Goal: Information Seeking & Learning: Learn about a topic

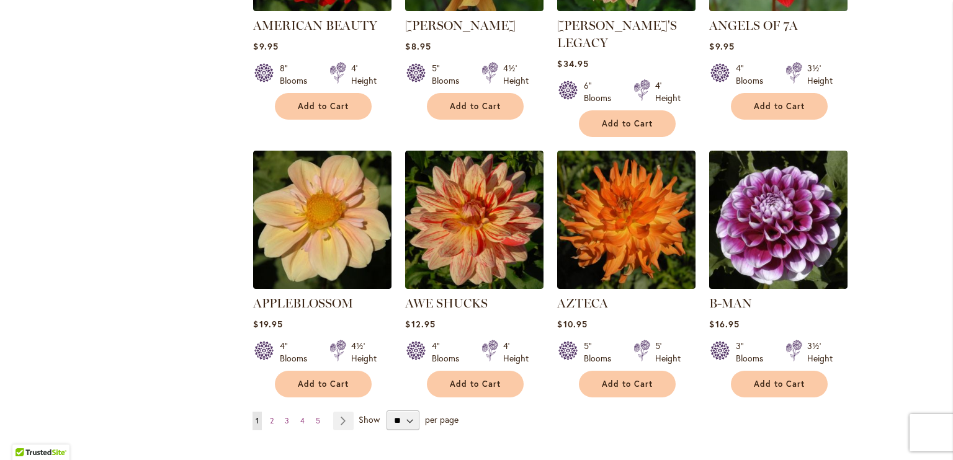
scroll to position [1016, 0]
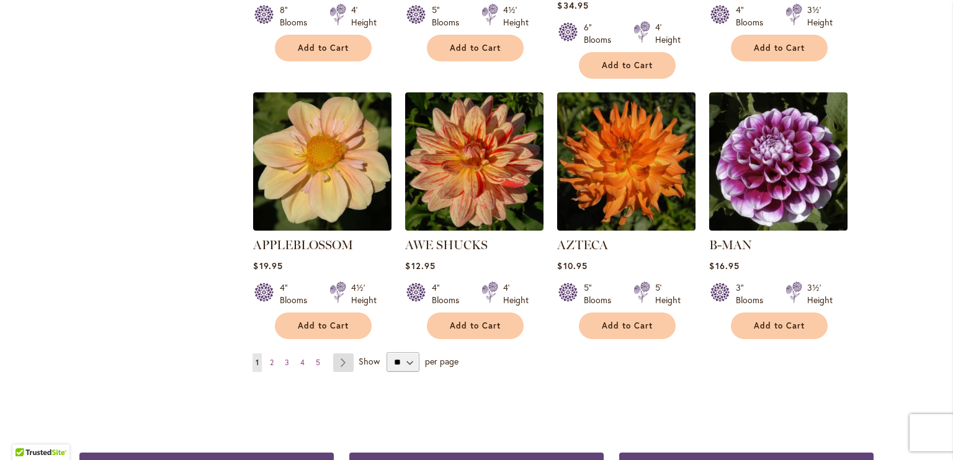
click at [337, 354] on link "Page Next" at bounding box center [343, 363] width 20 height 19
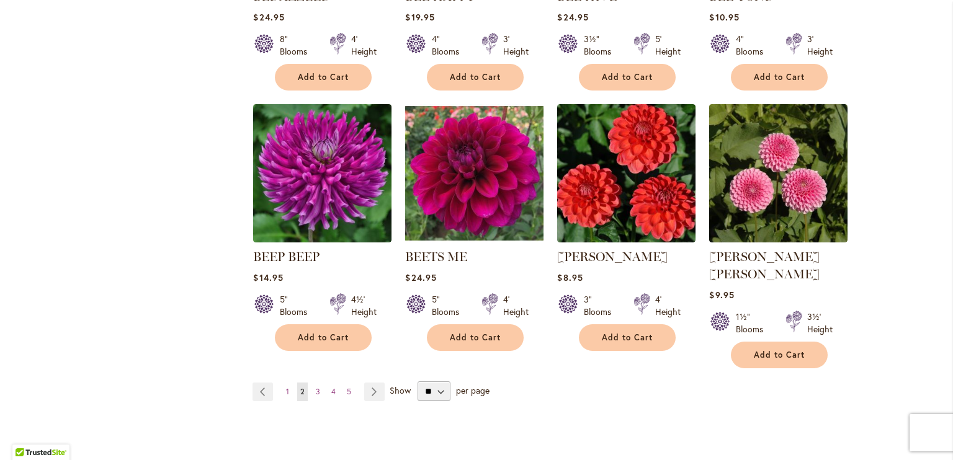
scroll to position [1016, 0]
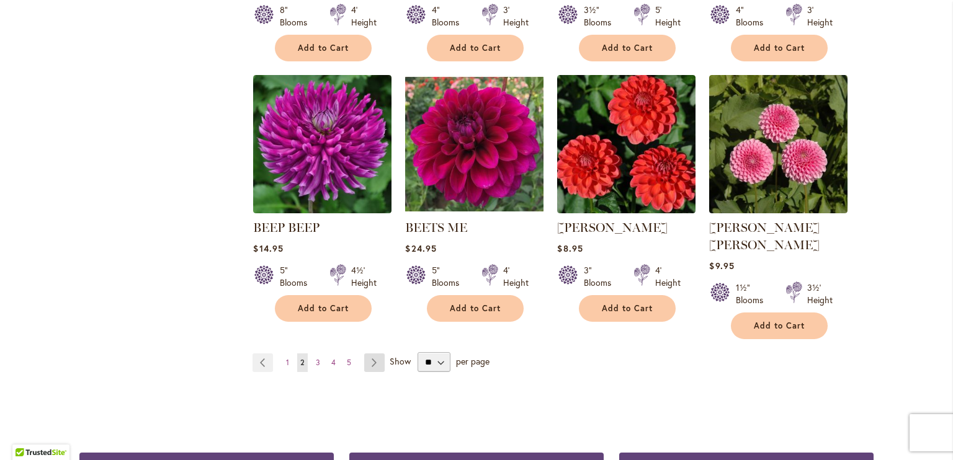
click at [372, 354] on link "Page Next" at bounding box center [374, 363] width 20 height 19
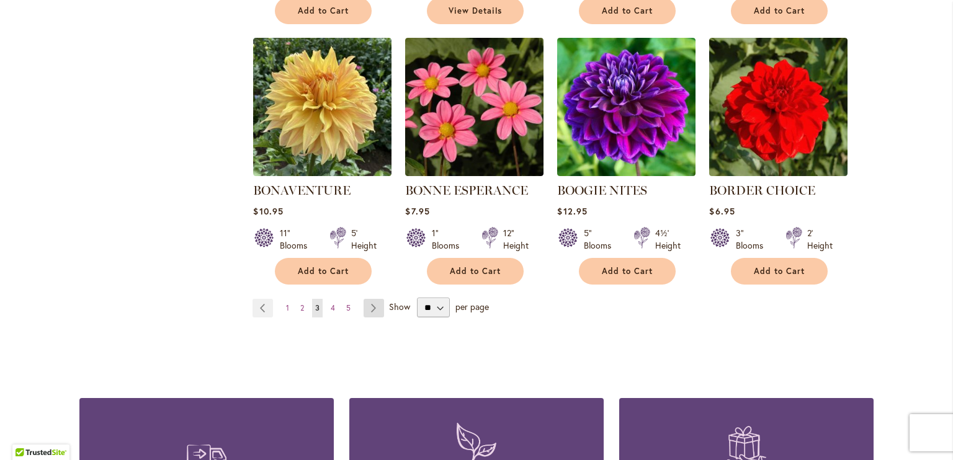
scroll to position [1117, 0]
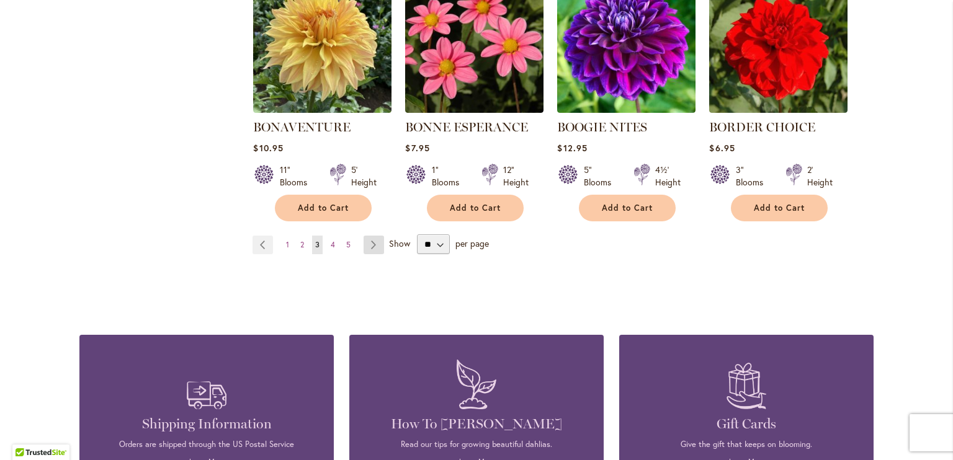
click at [369, 243] on link "Page Next" at bounding box center [374, 245] width 20 height 19
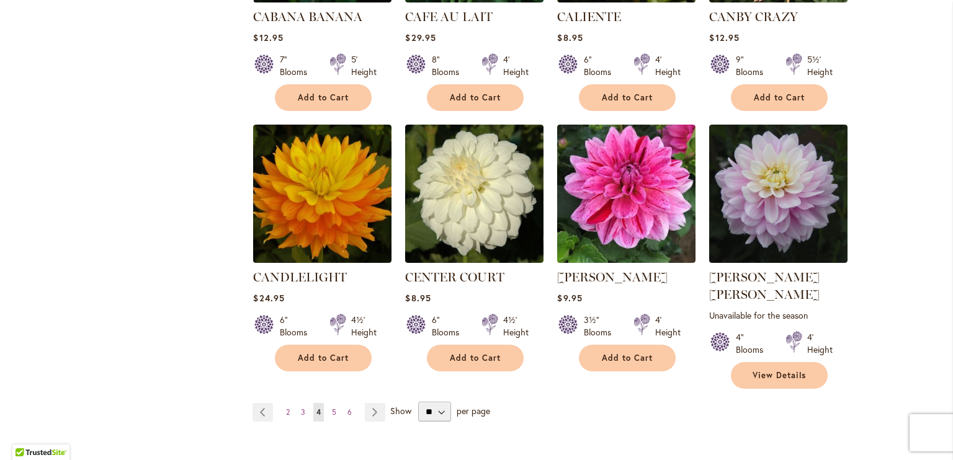
scroll to position [993, 0]
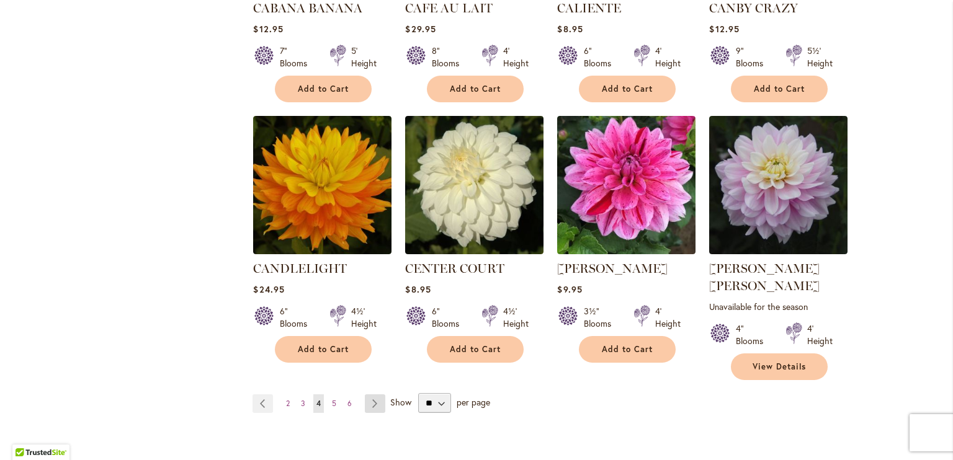
click at [367, 395] on link "Page Next" at bounding box center [375, 404] width 20 height 19
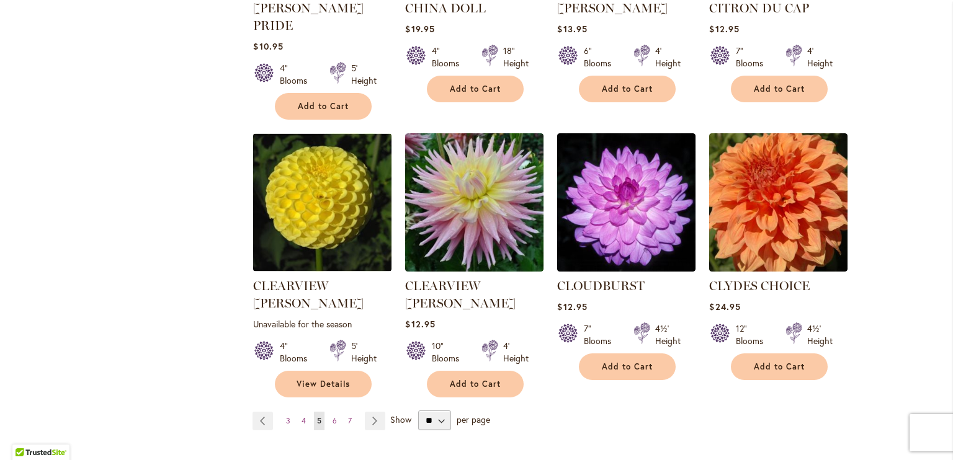
scroll to position [1055, 0]
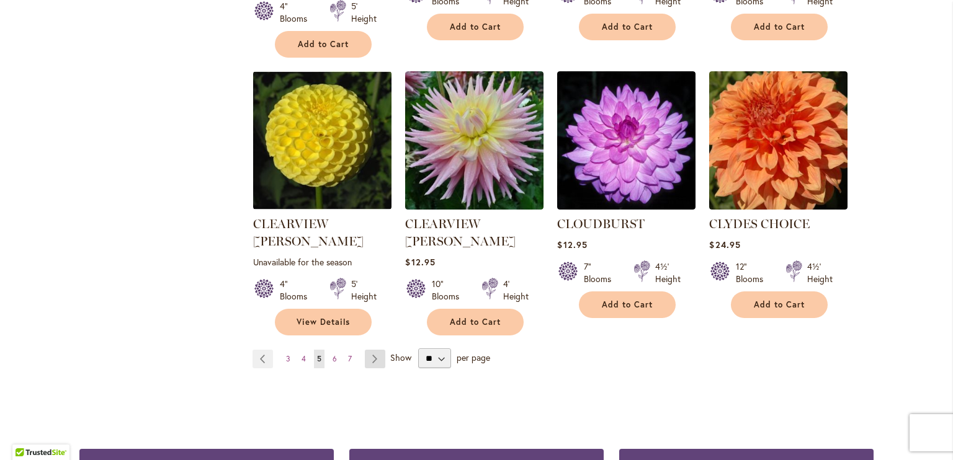
click at [370, 350] on link "Page Next" at bounding box center [375, 359] width 20 height 19
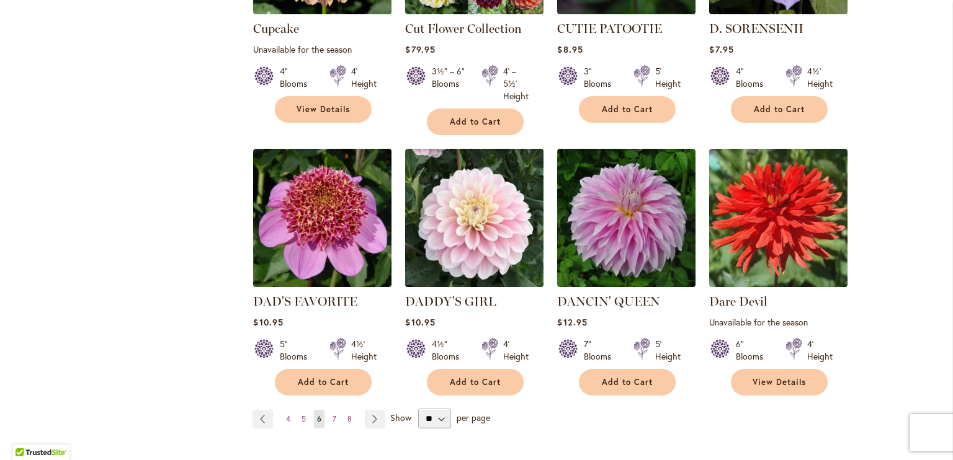
scroll to position [993, 0]
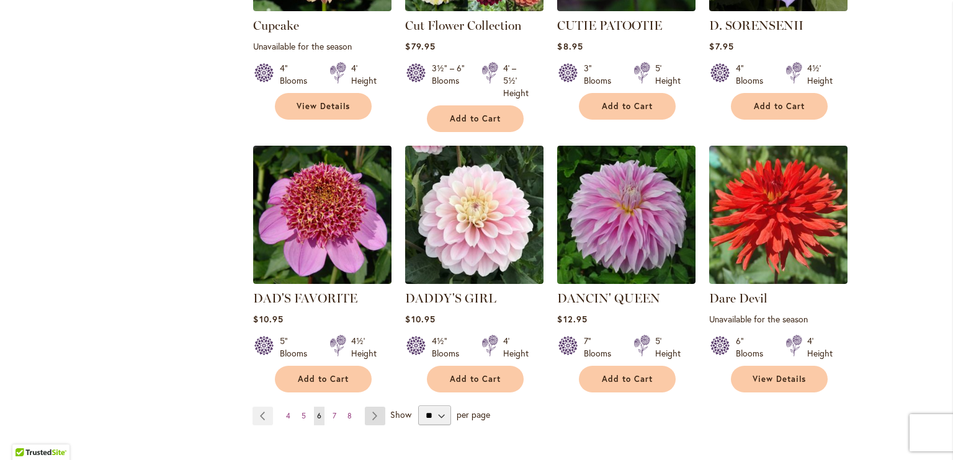
click at [372, 407] on link "Page Next" at bounding box center [375, 416] width 20 height 19
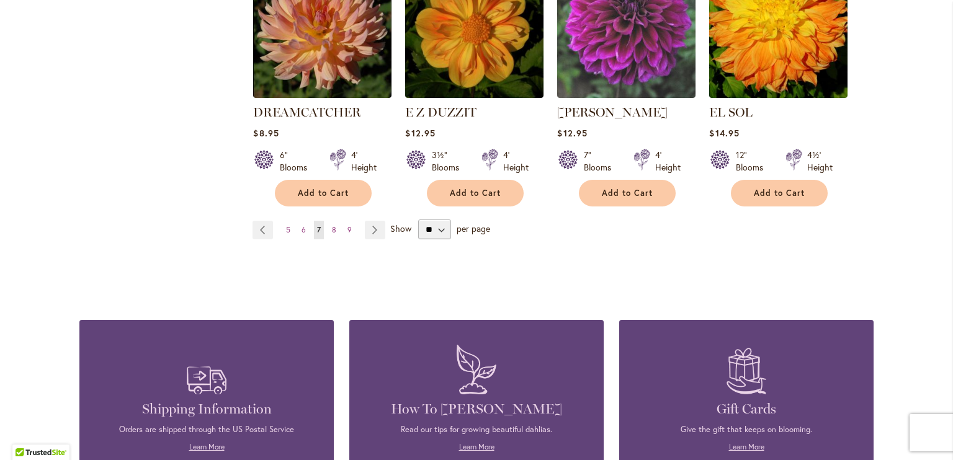
scroll to position [1179, 0]
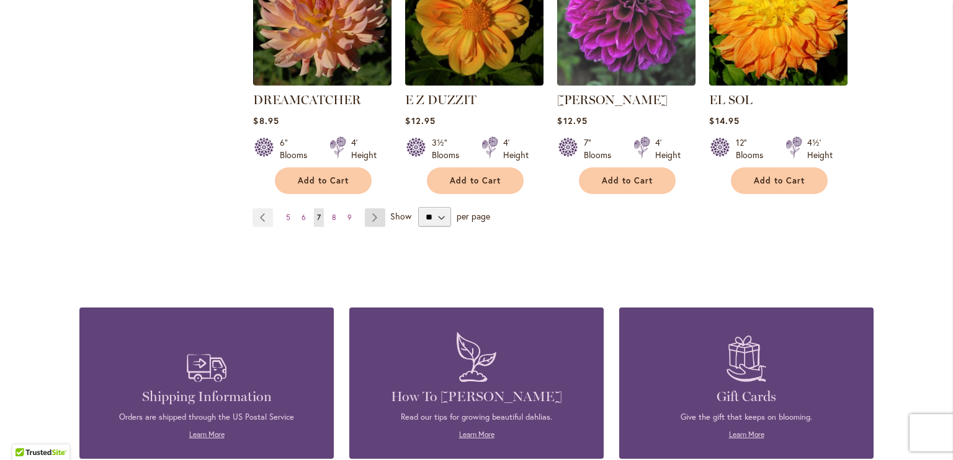
click at [374, 208] on link "Page Next" at bounding box center [375, 217] width 20 height 19
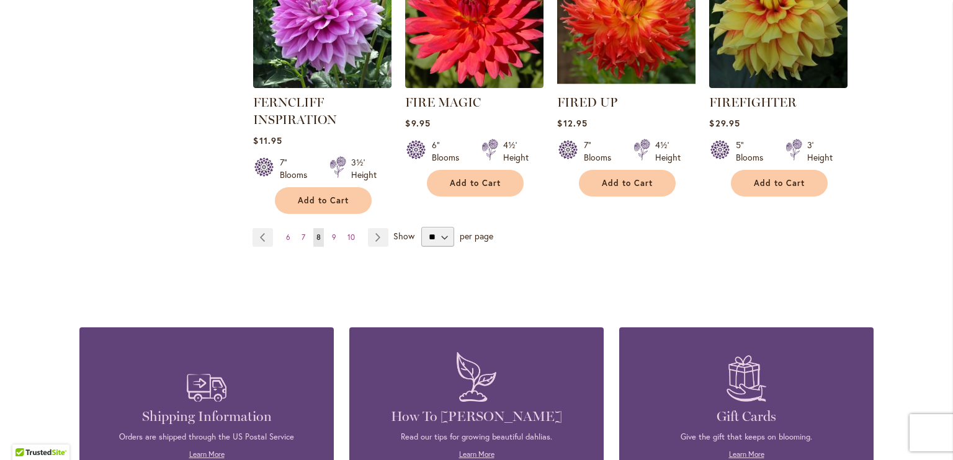
scroll to position [1179, 0]
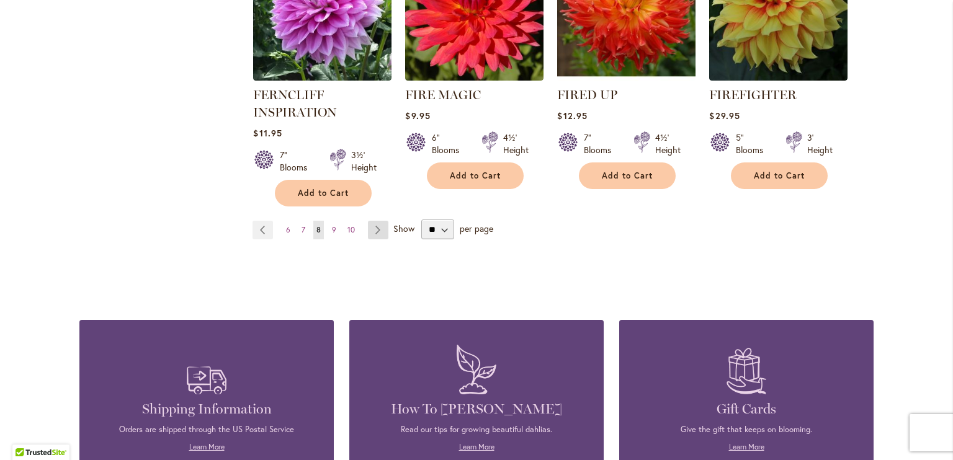
click at [375, 223] on link "Page Next" at bounding box center [378, 230] width 20 height 19
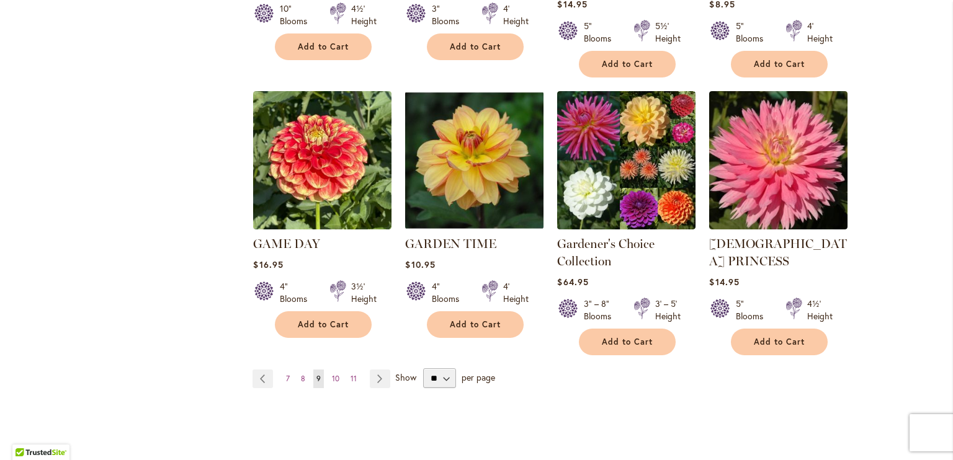
scroll to position [1055, 0]
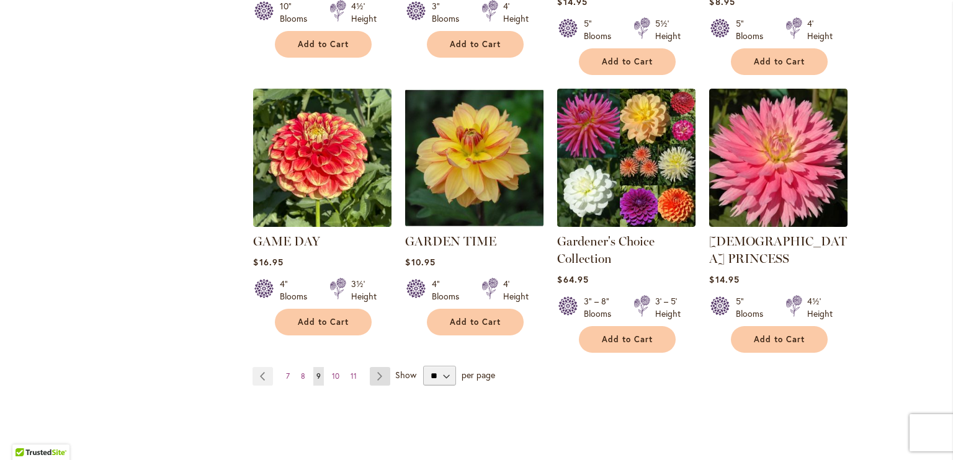
click at [380, 367] on link "Page Next" at bounding box center [380, 376] width 20 height 19
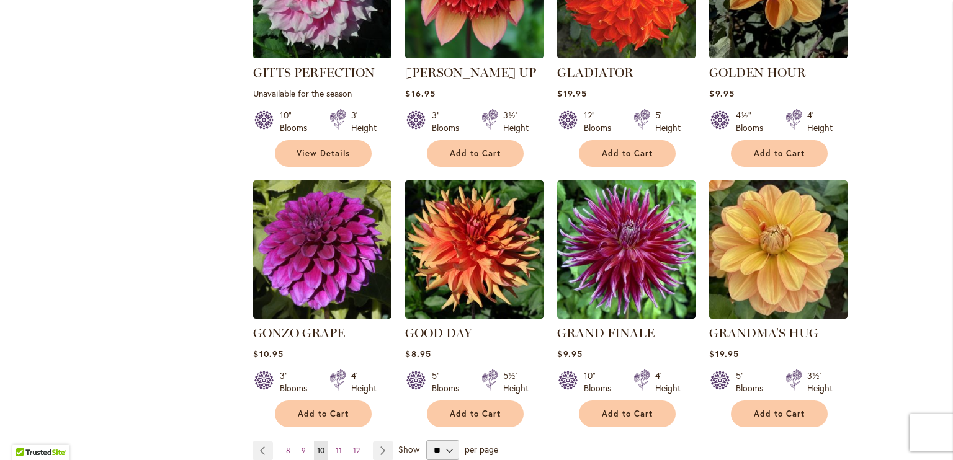
scroll to position [993, 0]
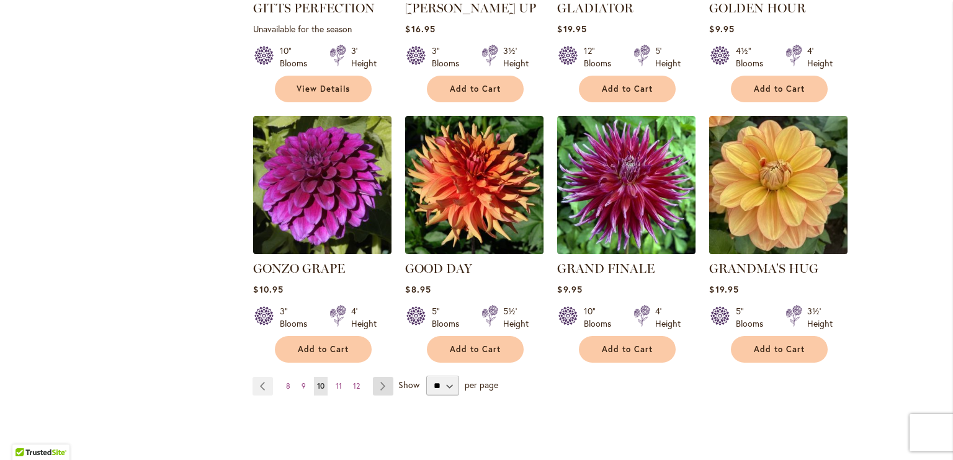
click at [382, 377] on link "Page Next" at bounding box center [383, 386] width 20 height 19
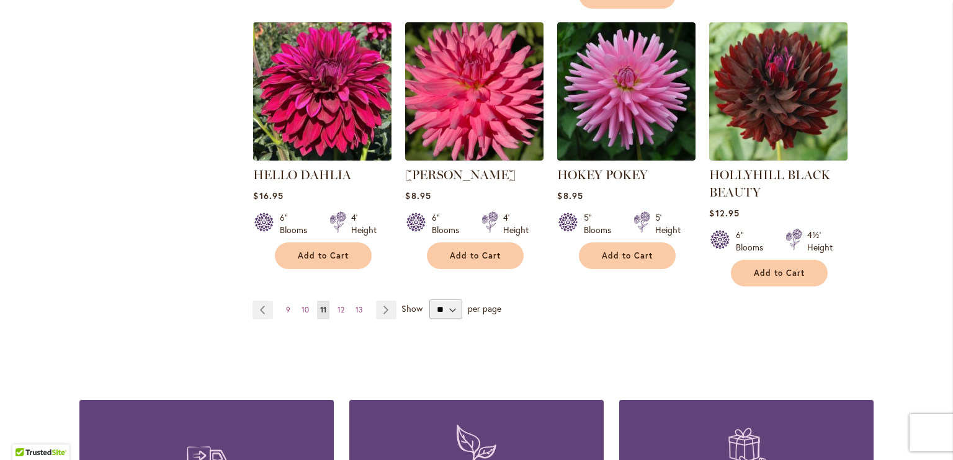
scroll to position [1117, 0]
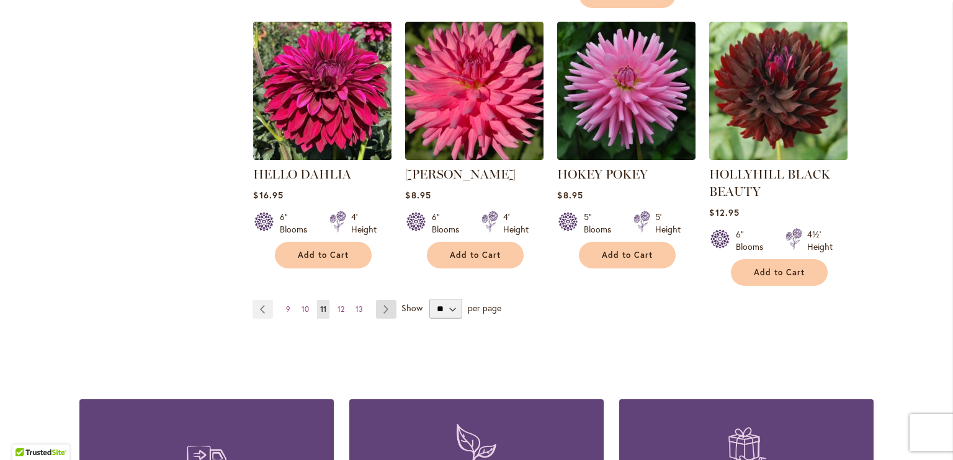
click at [382, 300] on link "Page Next" at bounding box center [386, 309] width 20 height 19
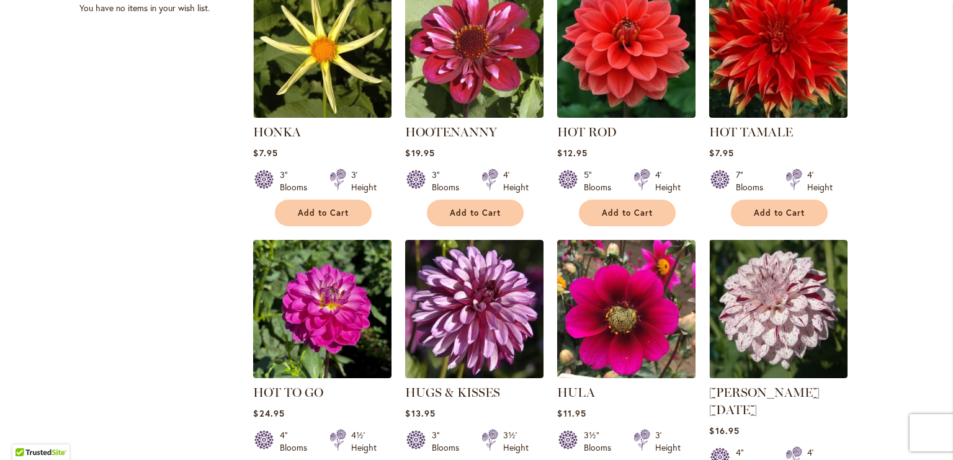
scroll to position [620, 0]
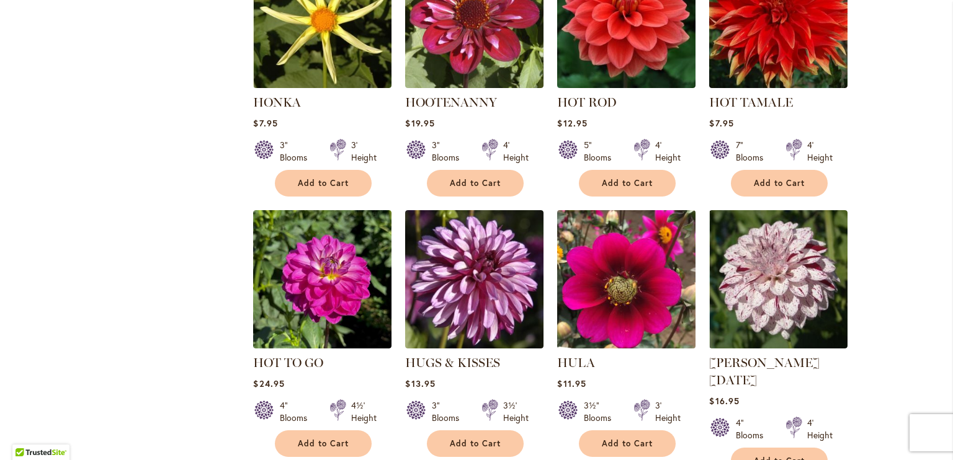
click at [591, 316] on img at bounding box center [626, 279] width 145 height 145
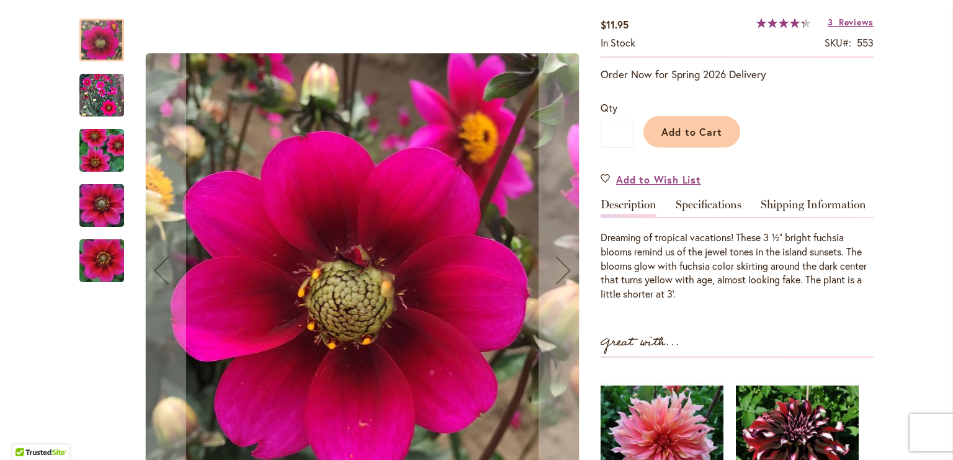
scroll to position [186, 0]
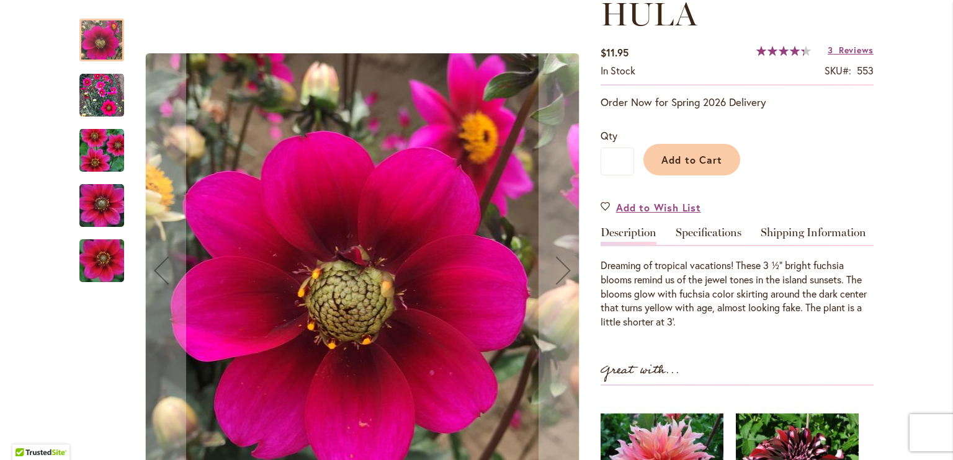
click at [104, 110] on img "HULA" at bounding box center [101, 95] width 45 height 45
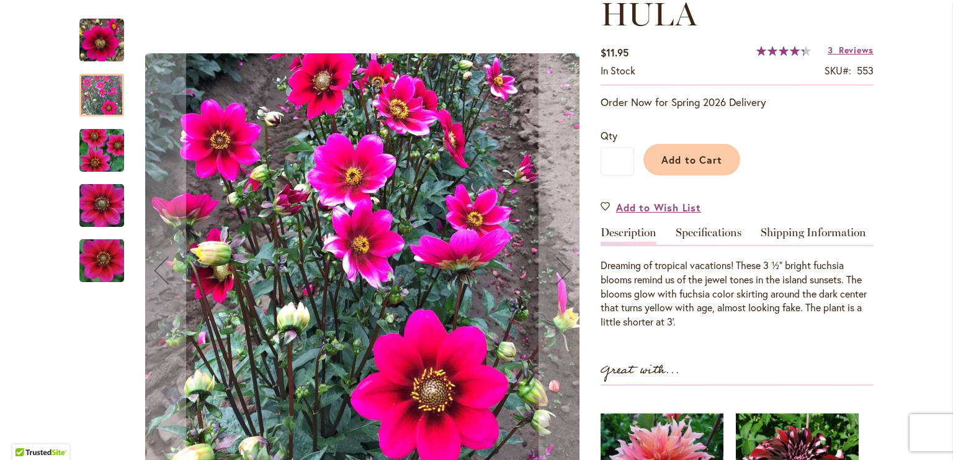
click at [98, 147] on img "HULA" at bounding box center [101, 151] width 89 height 60
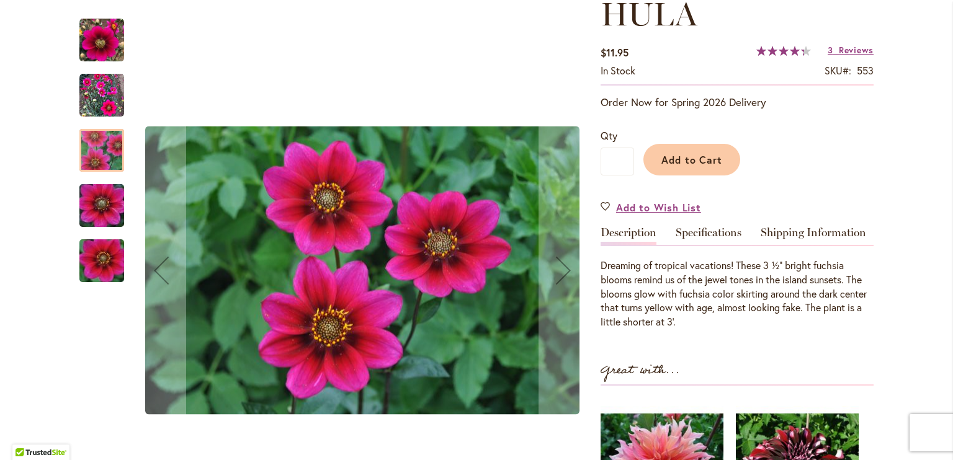
click at [107, 203] on img "HULA" at bounding box center [101, 206] width 89 height 60
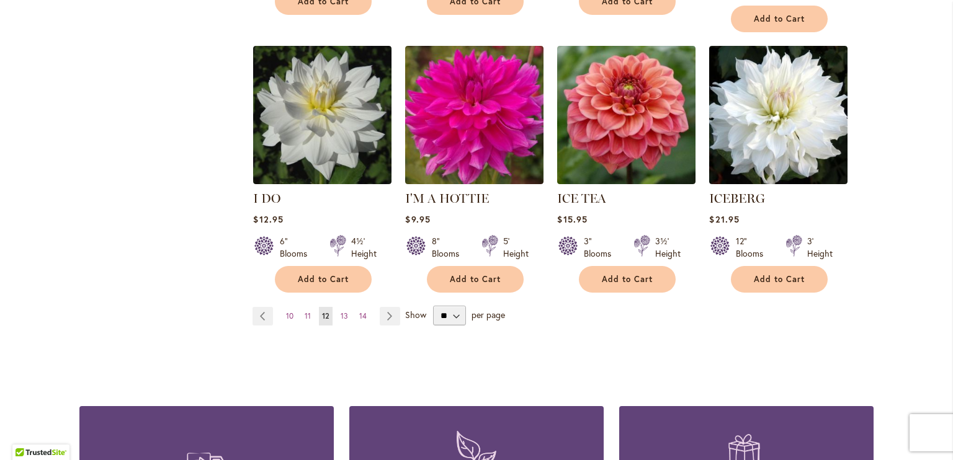
scroll to position [1117, 0]
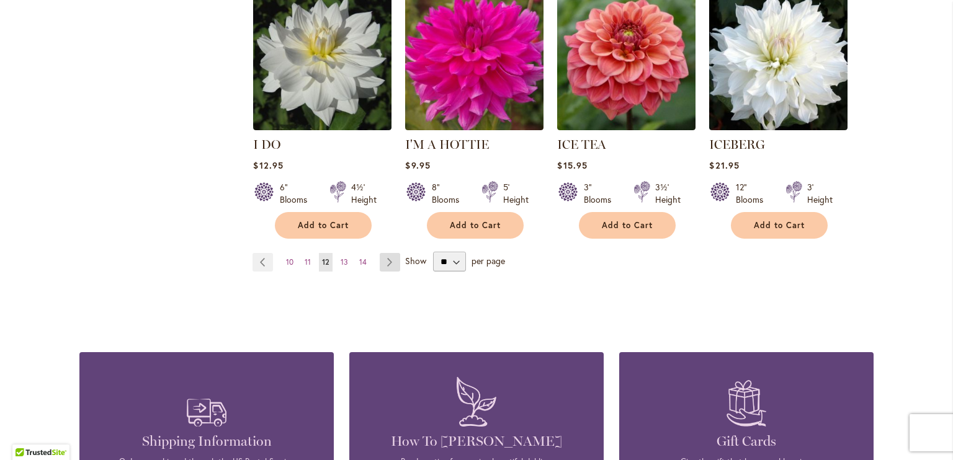
click at [385, 253] on link "Page Next" at bounding box center [390, 262] width 20 height 19
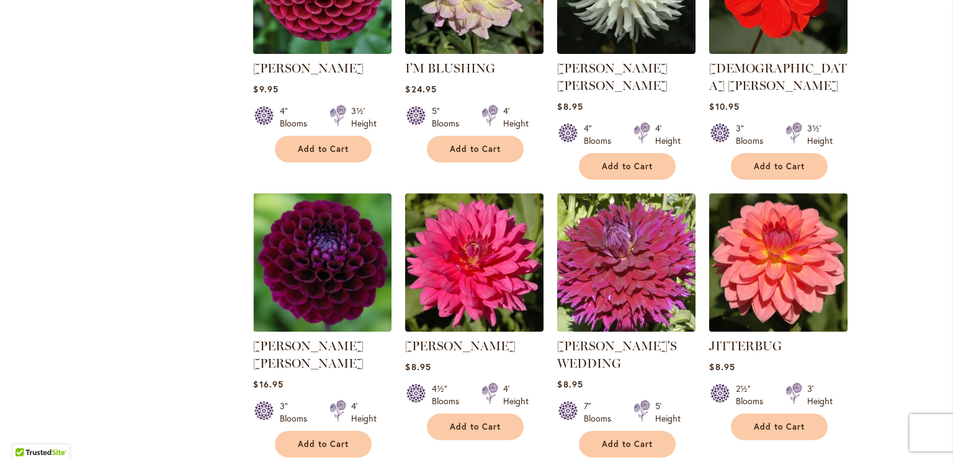
scroll to position [1055, 0]
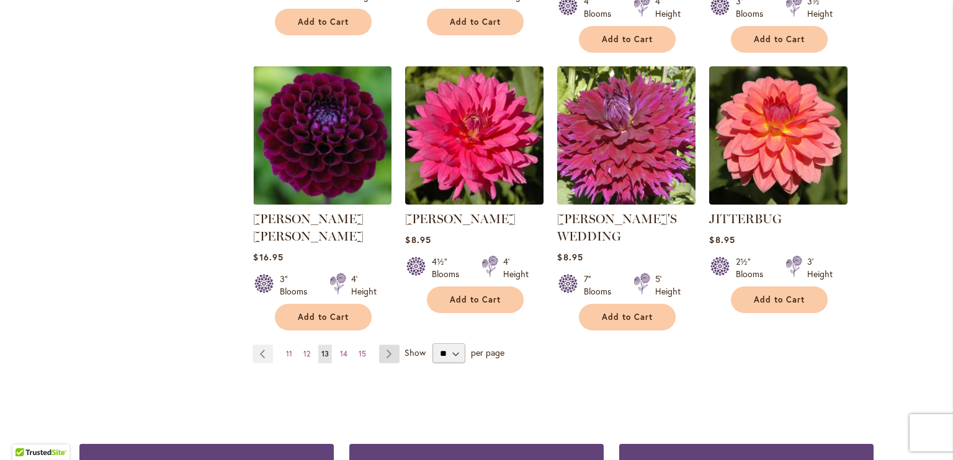
click at [385, 345] on link "Page Next" at bounding box center [389, 354] width 20 height 19
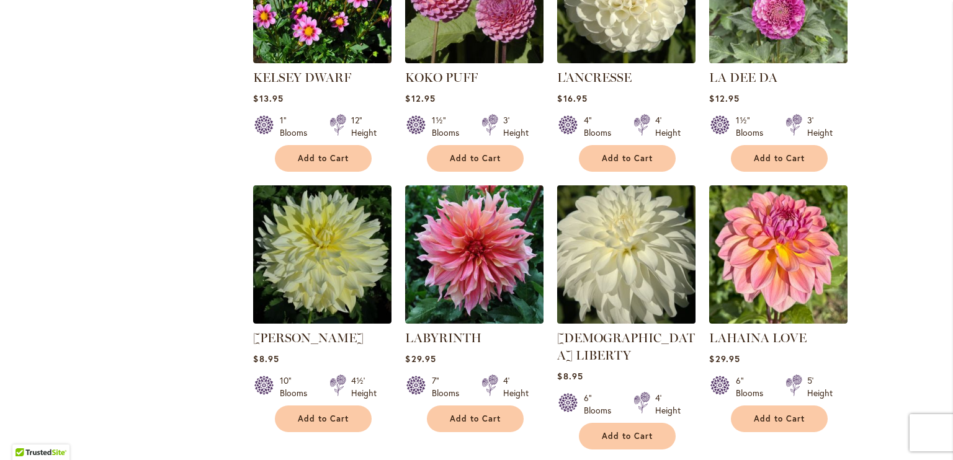
scroll to position [931, 0]
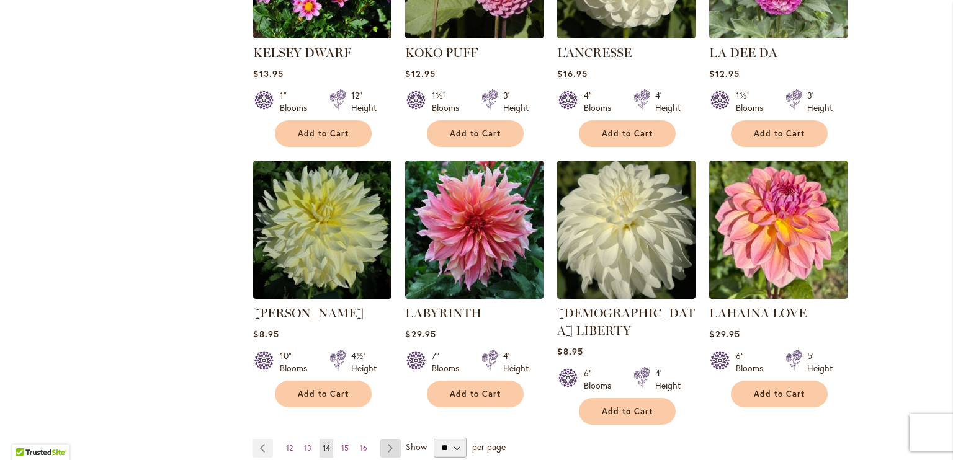
click at [382, 439] on link "Page Next" at bounding box center [390, 448] width 20 height 19
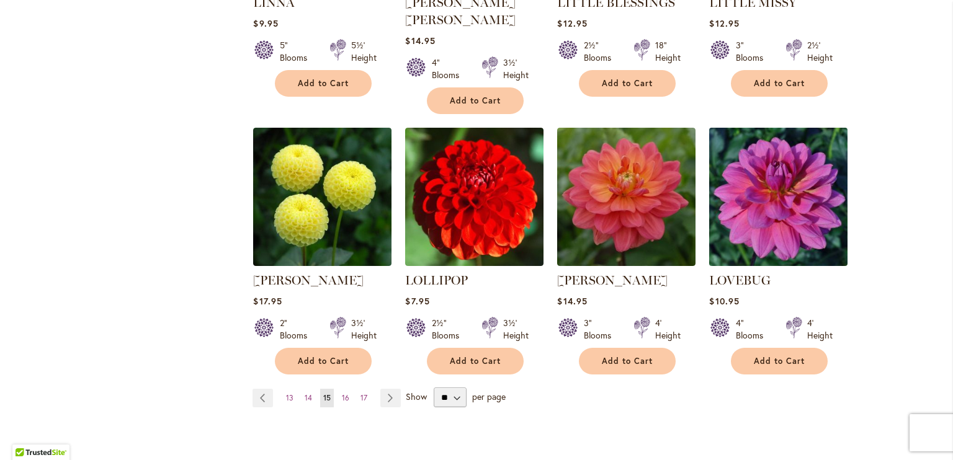
scroll to position [1055, 0]
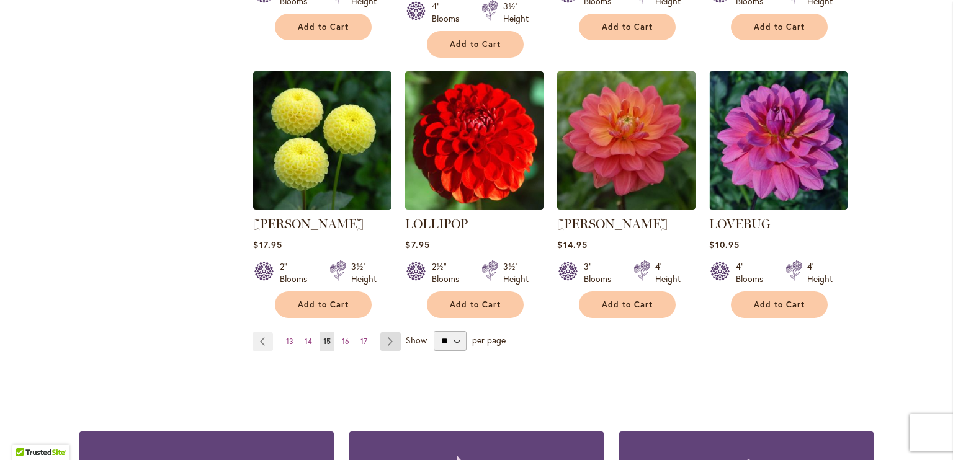
click at [389, 333] on link "Page Next" at bounding box center [390, 342] width 20 height 19
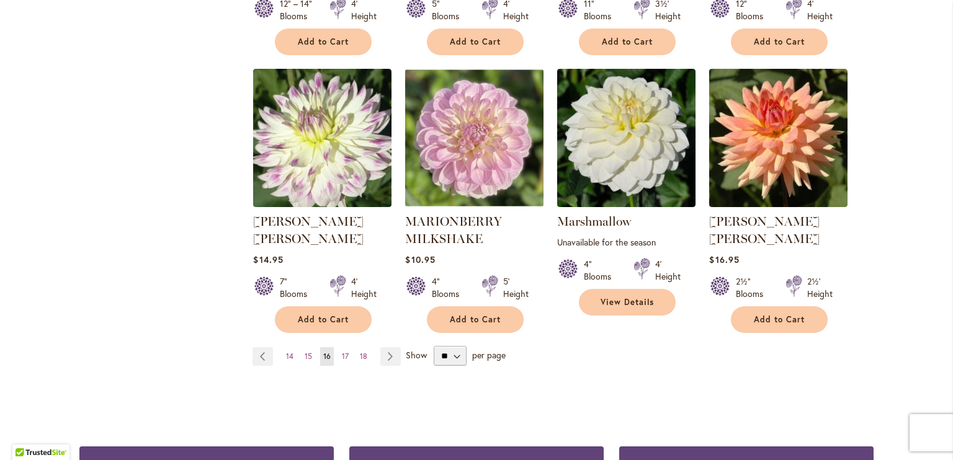
scroll to position [1055, 0]
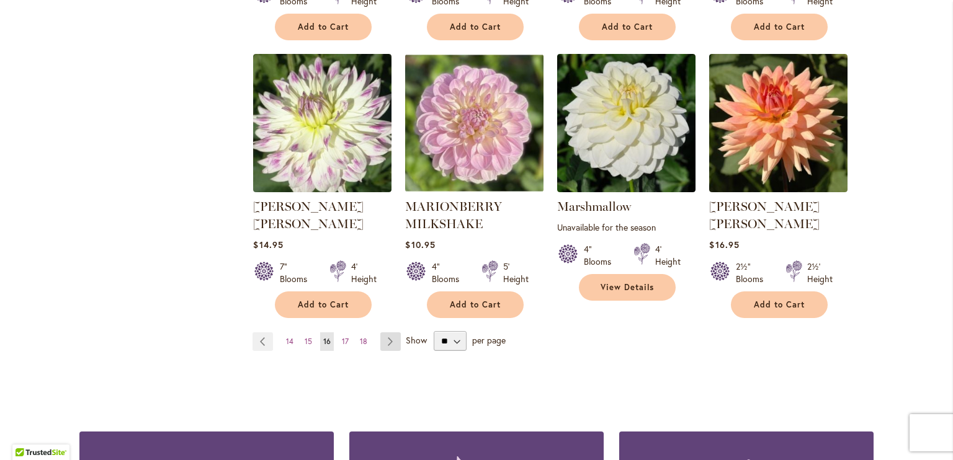
click at [393, 333] on link "Page Next" at bounding box center [390, 342] width 20 height 19
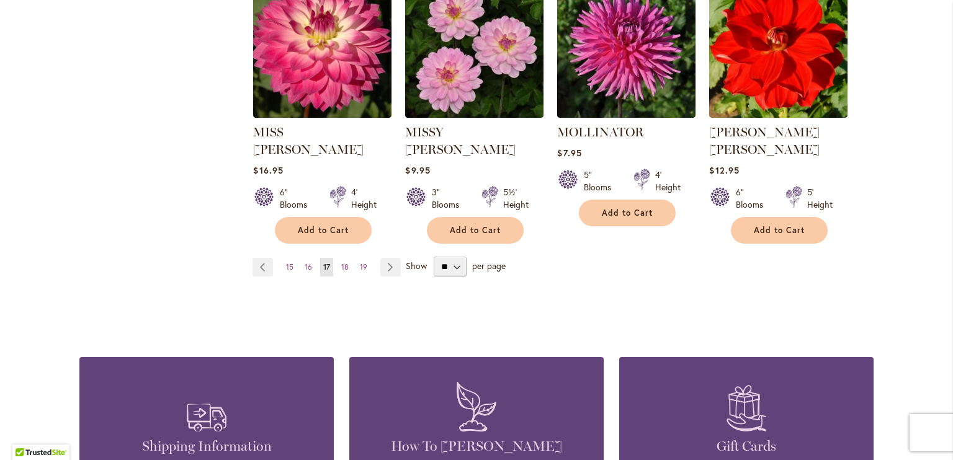
scroll to position [1117, 0]
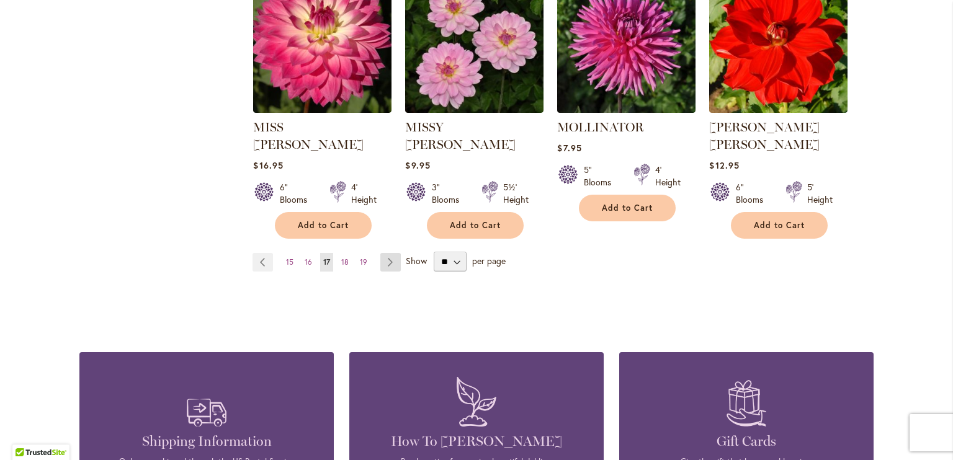
click at [383, 253] on link "Page Next" at bounding box center [390, 262] width 20 height 19
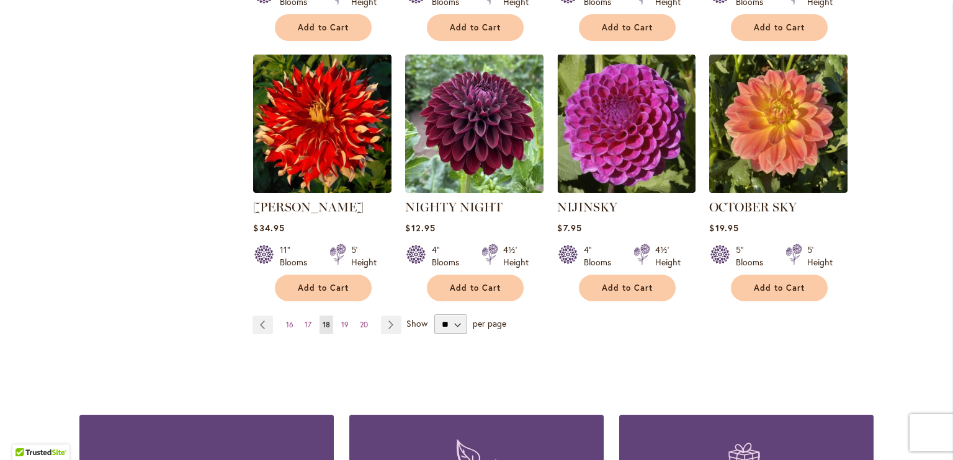
scroll to position [1055, 0]
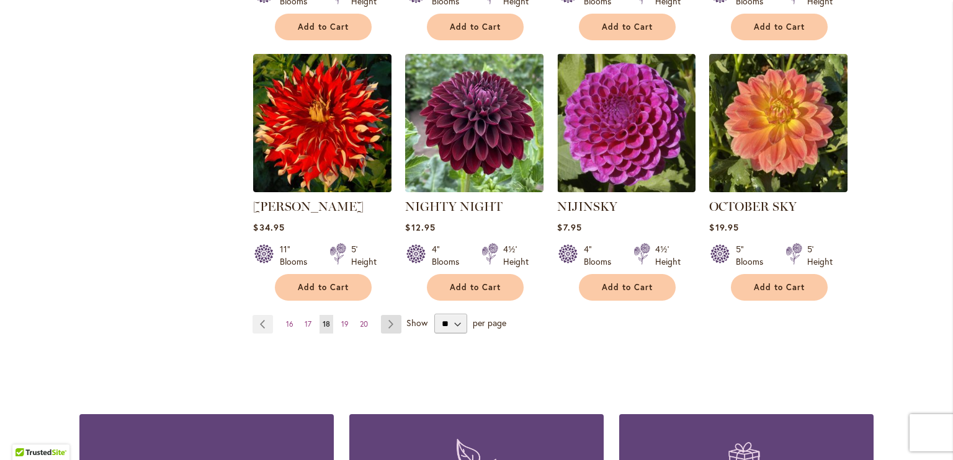
click at [384, 315] on link "Page Next" at bounding box center [391, 324] width 20 height 19
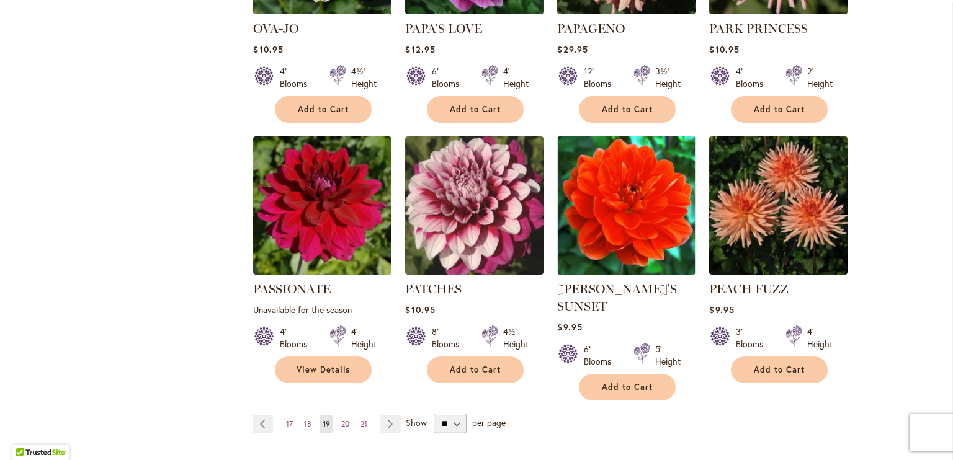
scroll to position [1055, 0]
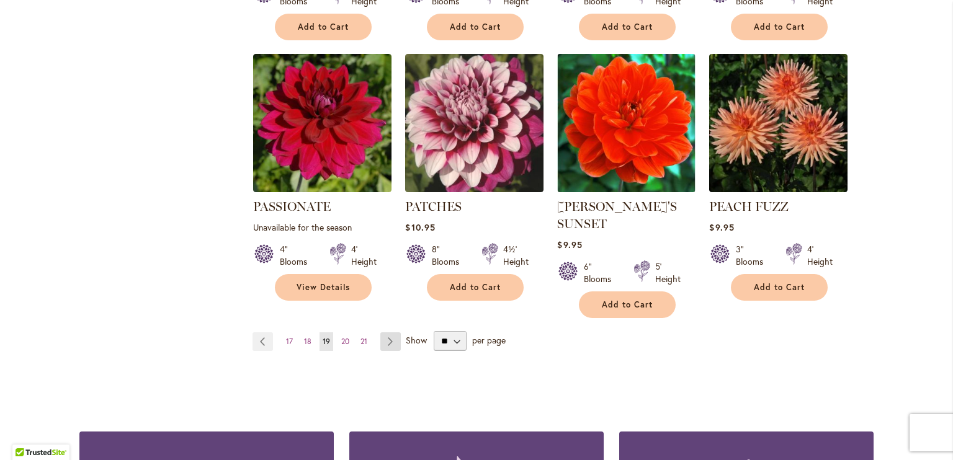
click at [381, 333] on link "Page Next" at bounding box center [390, 342] width 20 height 19
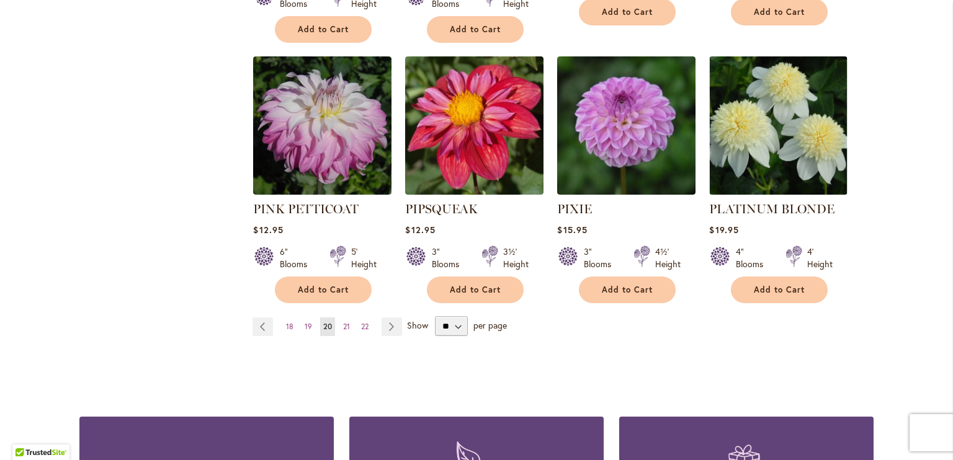
scroll to position [1117, 0]
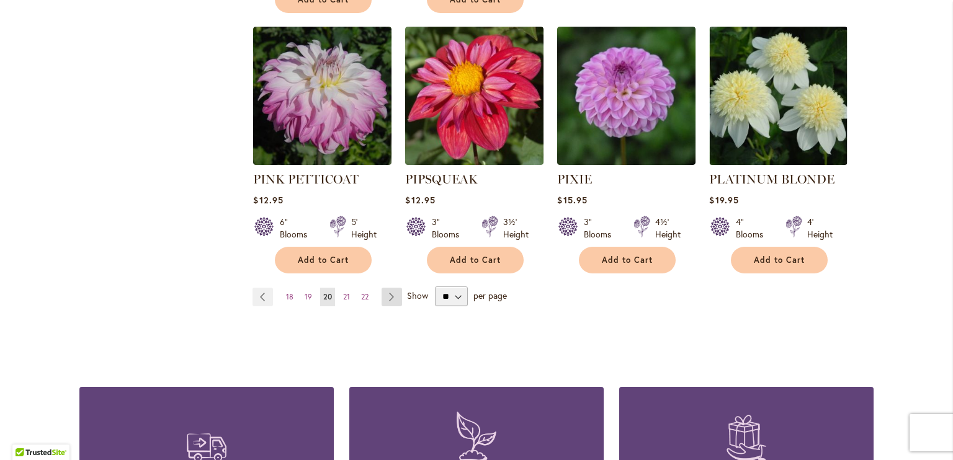
click at [385, 288] on link "Page Next" at bounding box center [392, 297] width 20 height 19
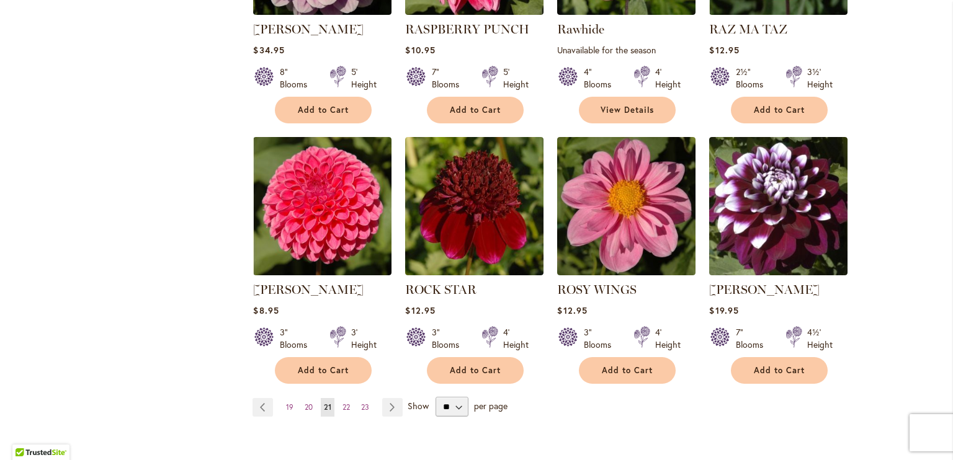
scroll to position [993, 0]
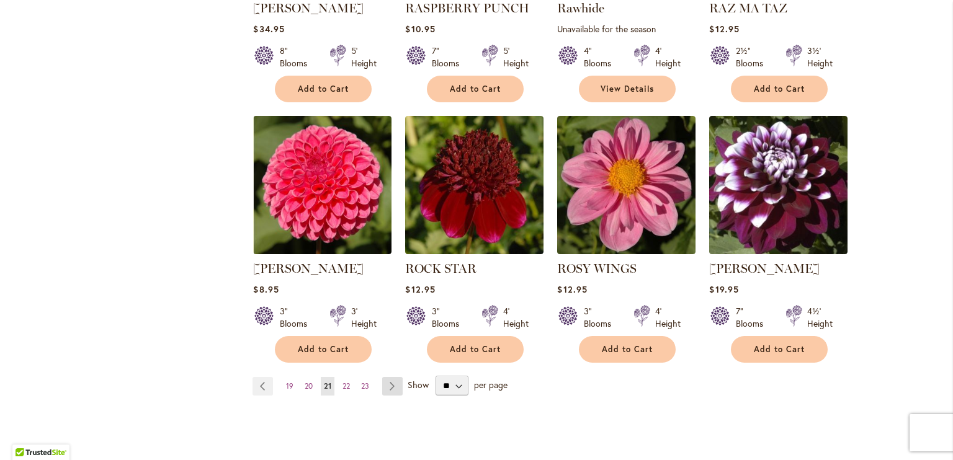
click at [389, 377] on link "Page Next" at bounding box center [392, 386] width 20 height 19
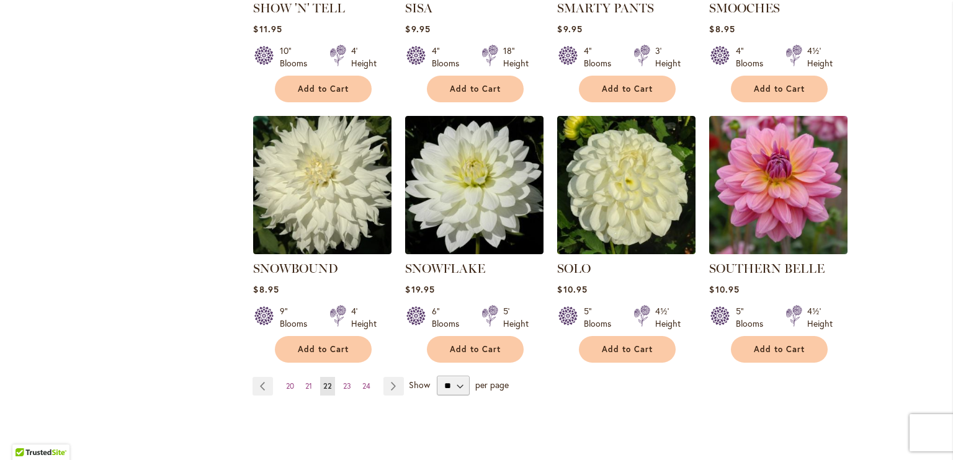
scroll to position [1055, 0]
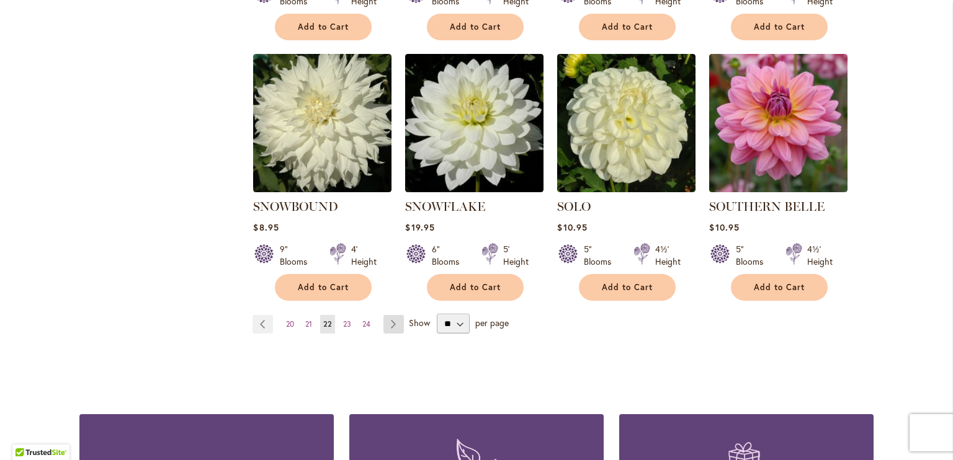
click at [390, 315] on link "Page Next" at bounding box center [393, 324] width 20 height 19
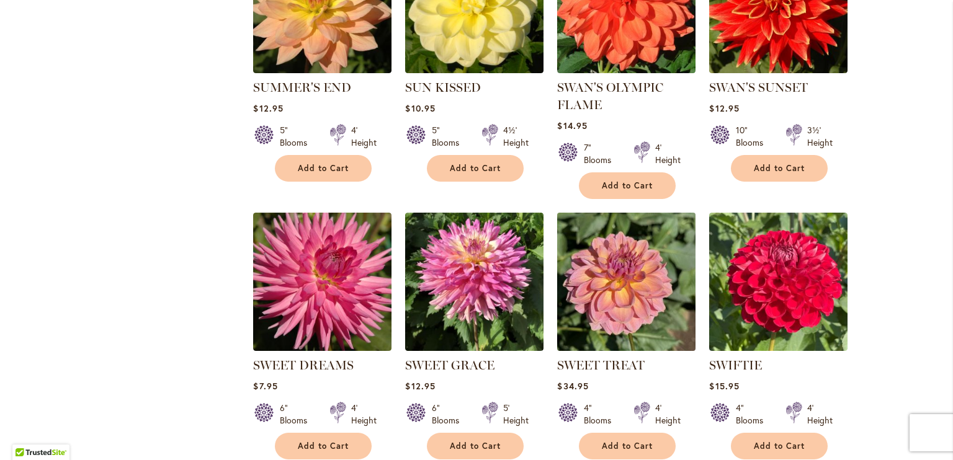
scroll to position [931, 0]
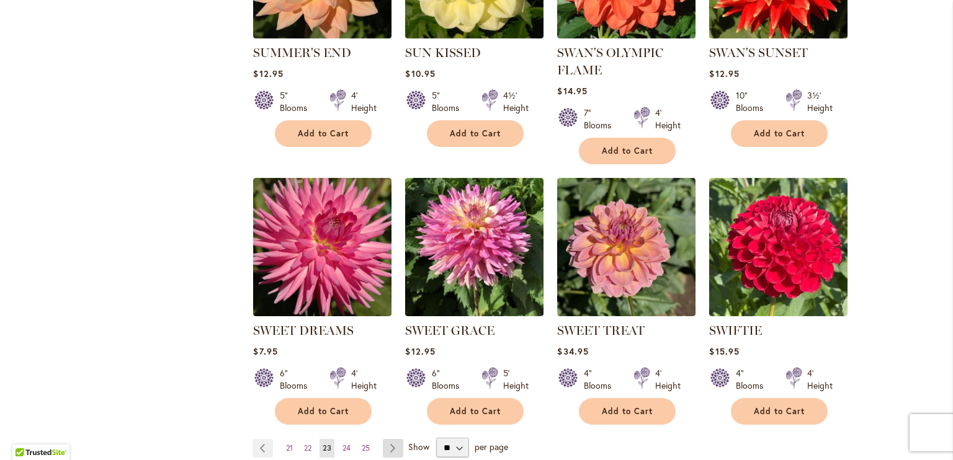
click at [387, 448] on link "Page Next" at bounding box center [393, 448] width 20 height 19
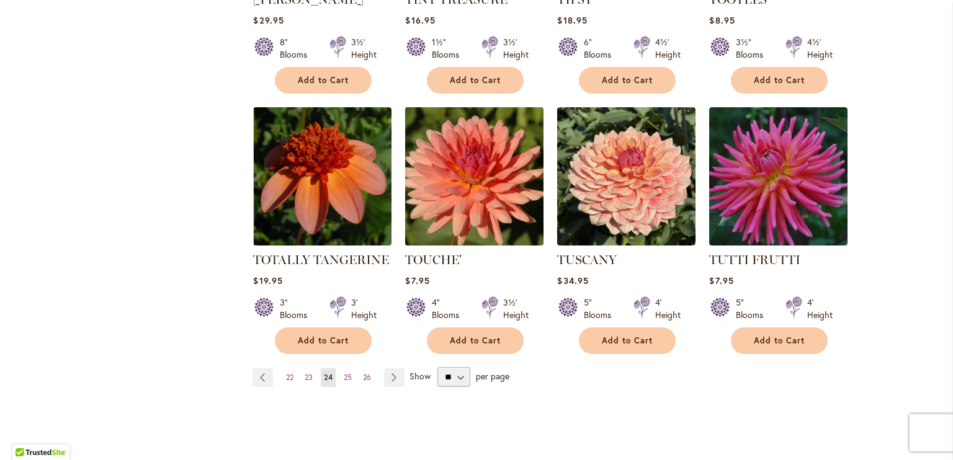
scroll to position [1016, 0]
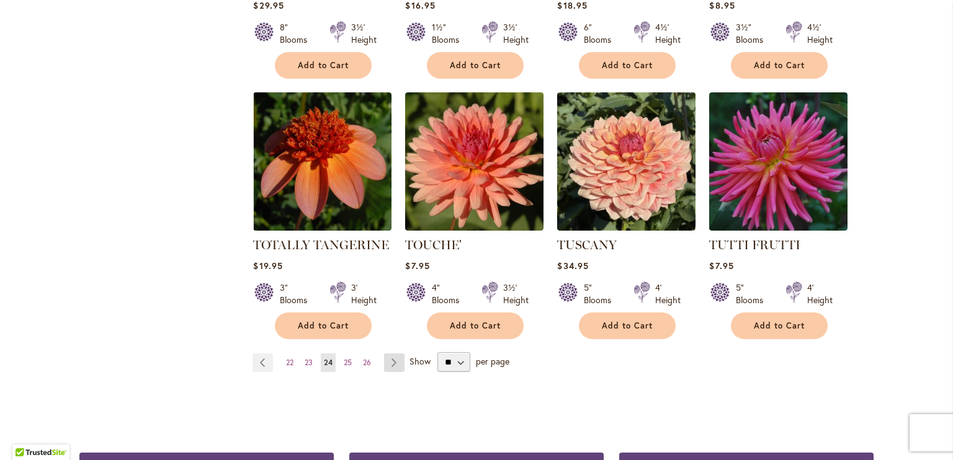
click at [393, 354] on link "Page Next" at bounding box center [394, 363] width 20 height 19
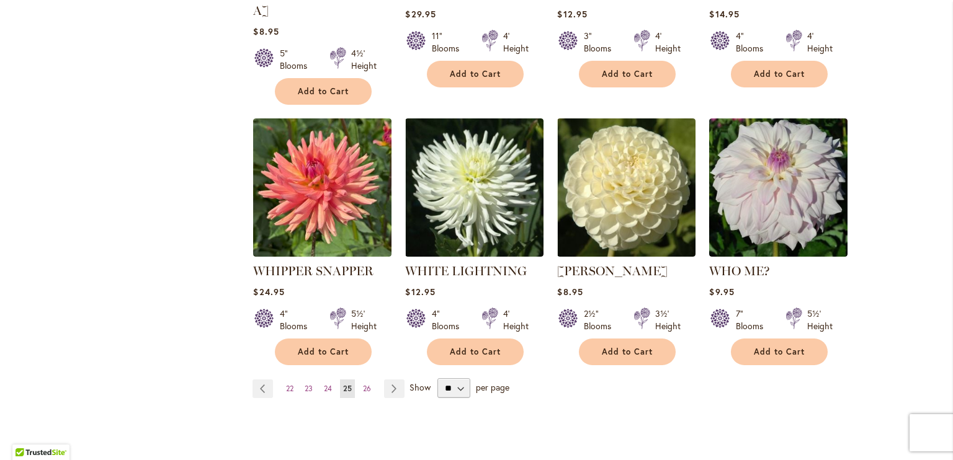
scroll to position [993, 0]
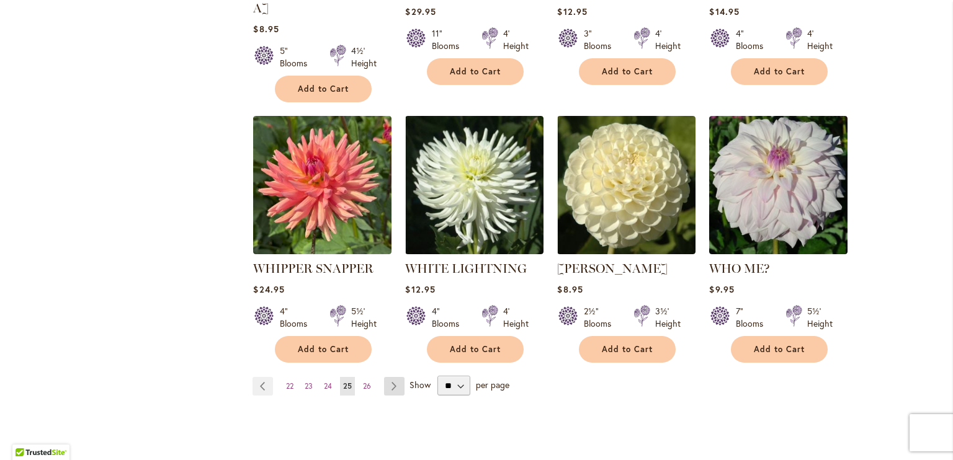
click at [392, 377] on link "Page Next" at bounding box center [394, 386] width 20 height 19
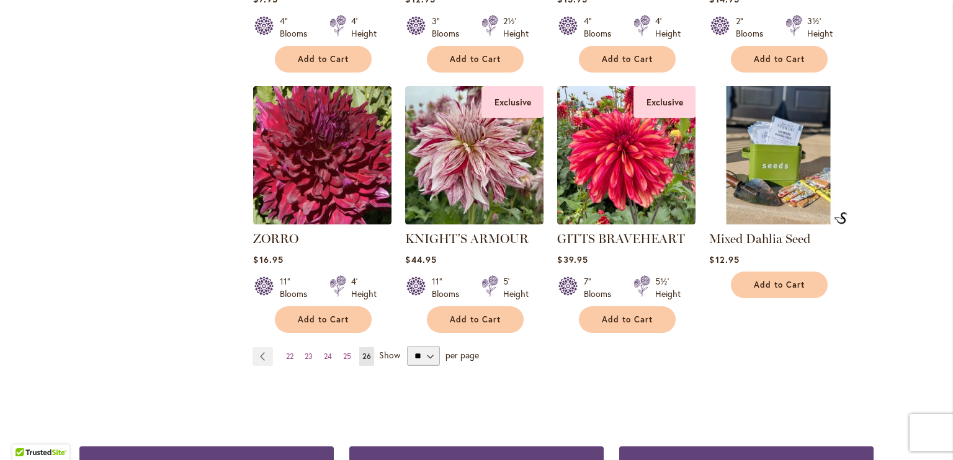
scroll to position [558, 0]
